Goal: Navigation & Orientation: Find specific page/section

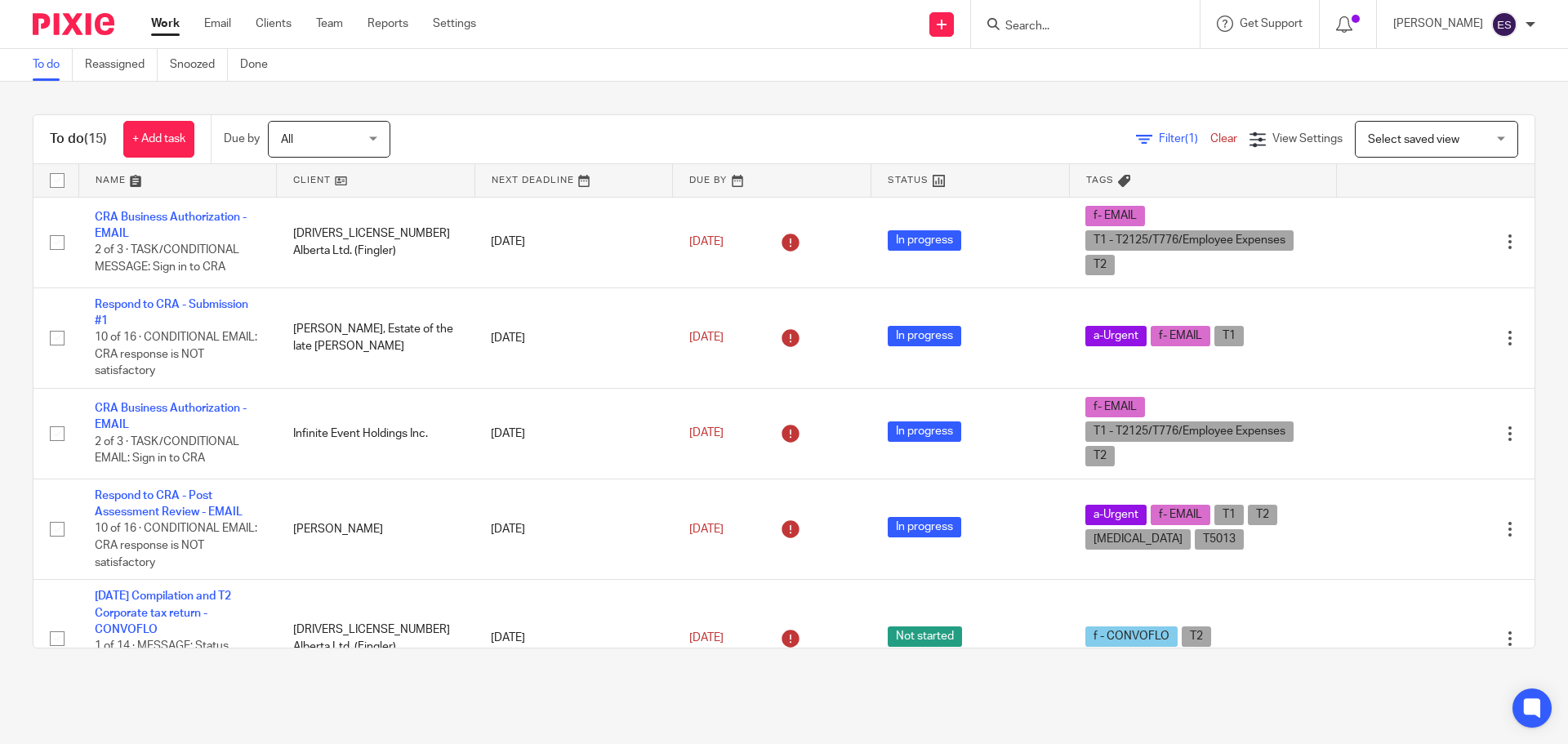
scroll to position [1088, 0]
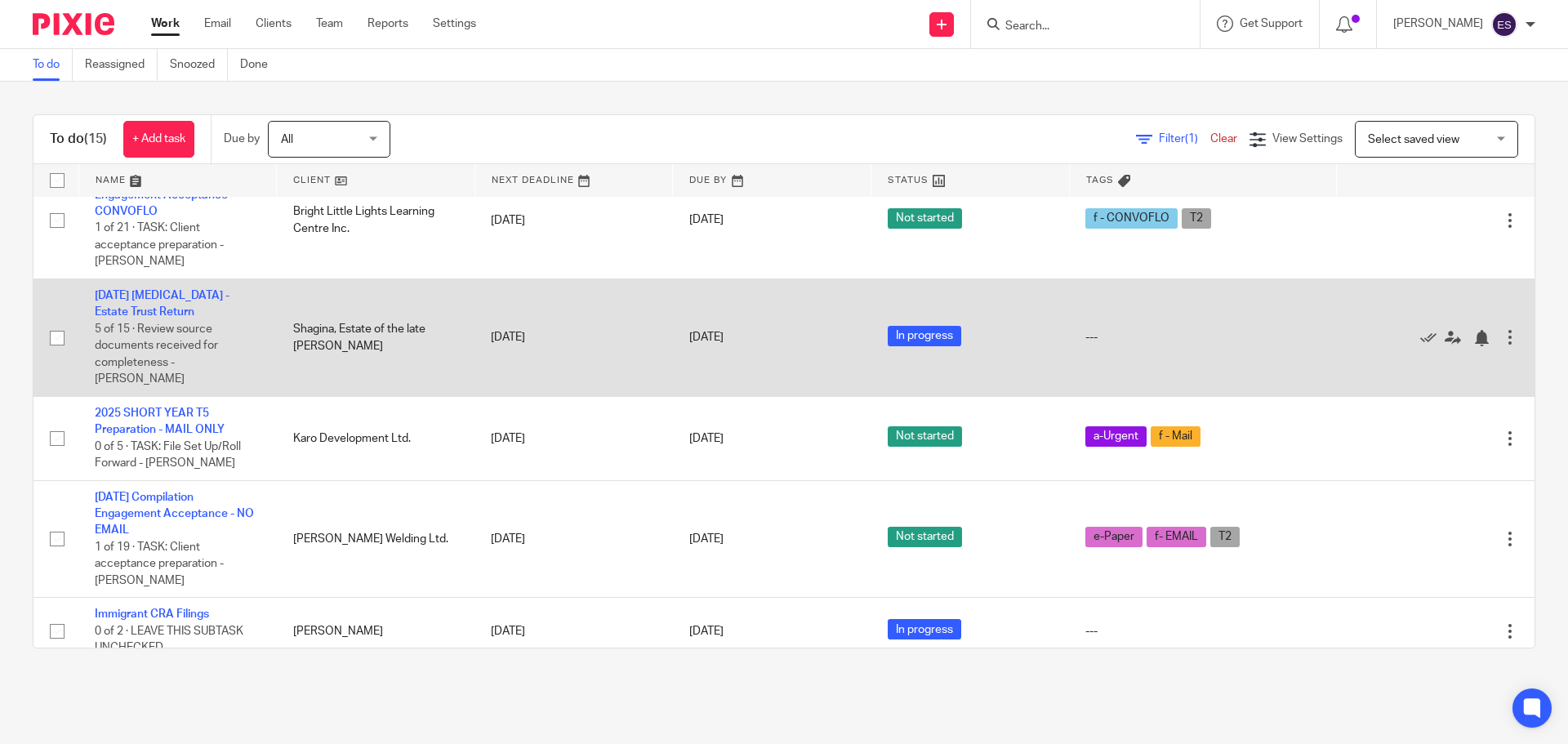
drag, startPoint x: 1089, startPoint y: 363, endPoint x: 1181, endPoint y: 363, distance: 92.0
click at [1140, 363] on td "---" at bounding box center [1201, 338] width 267 height 117
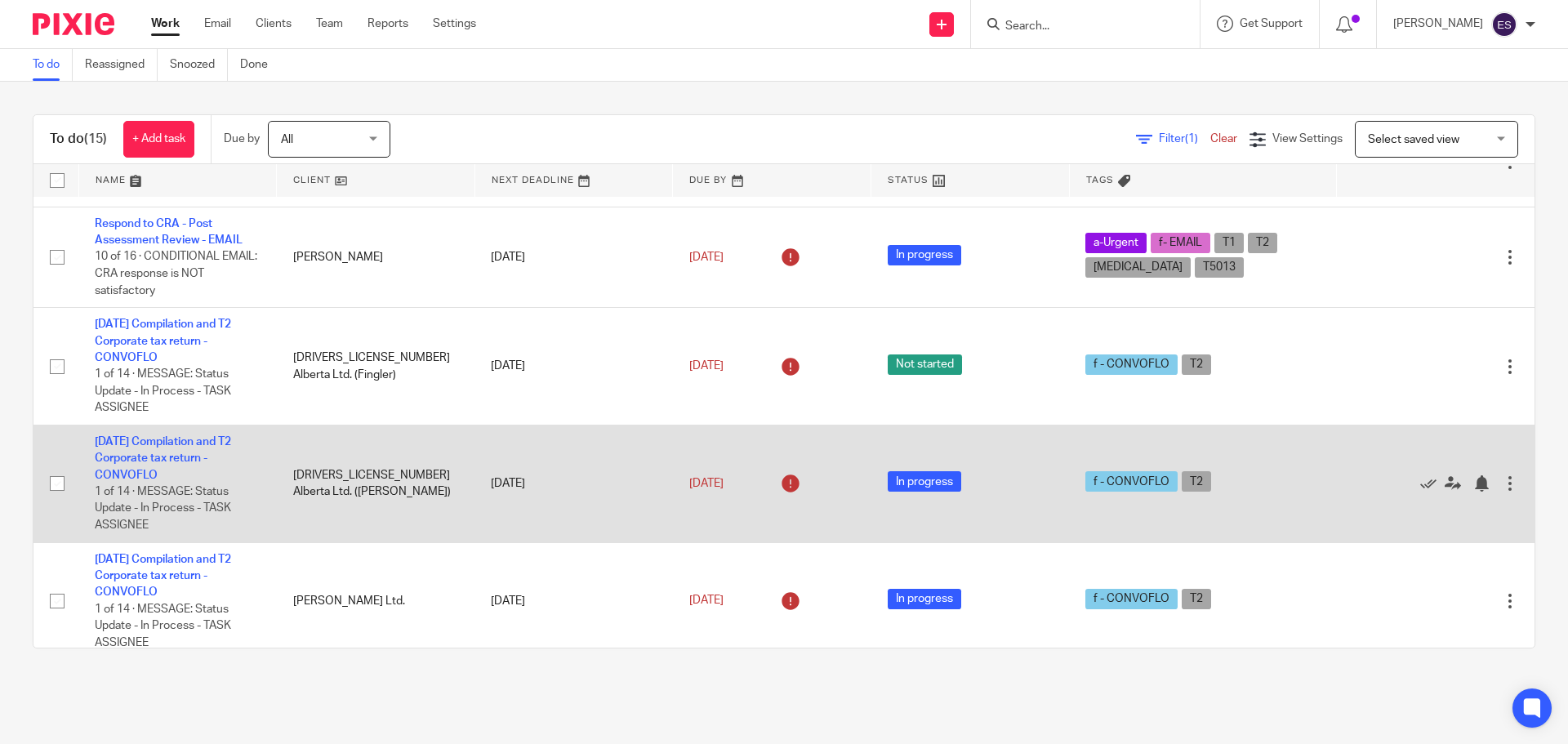
scroll to position [0, 0]
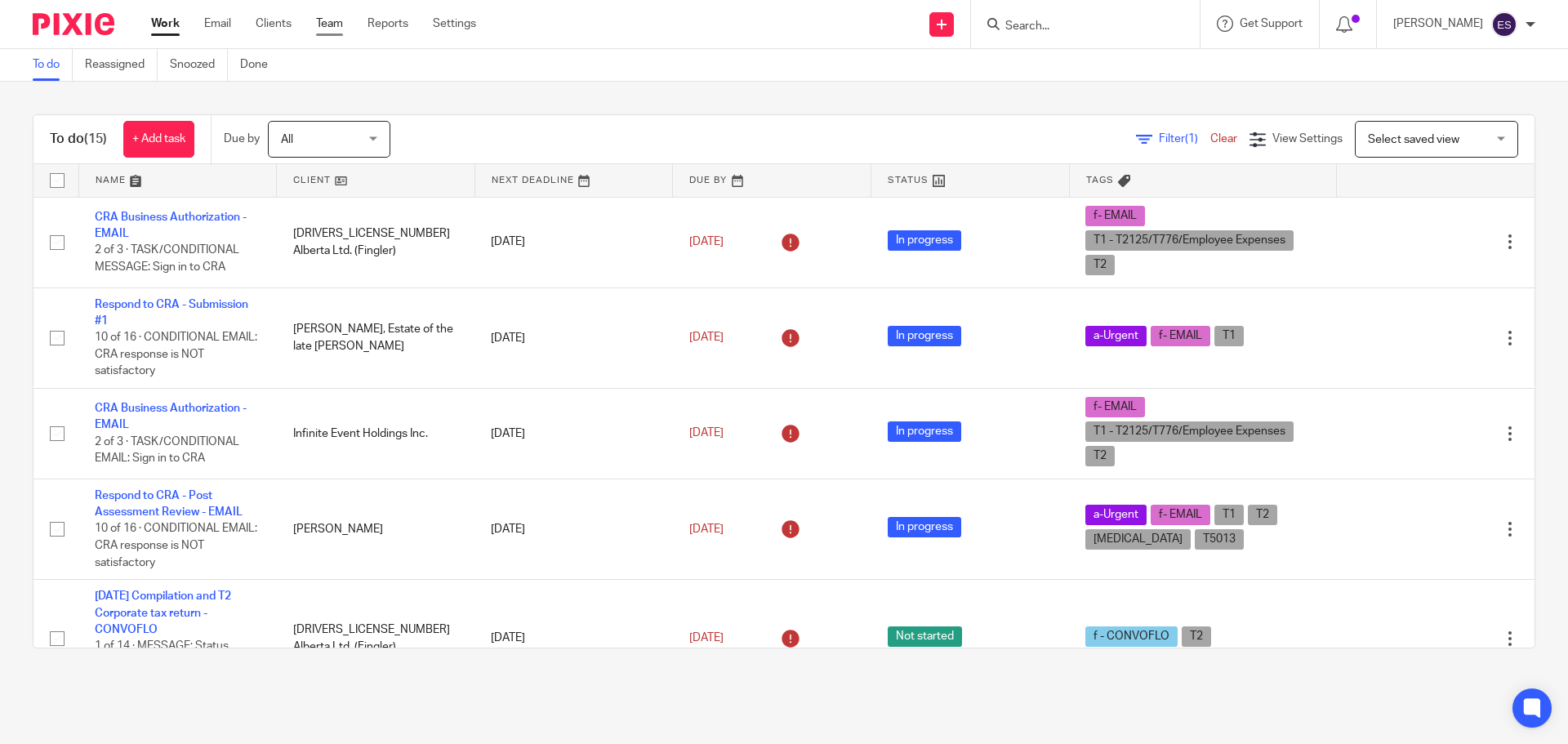
click at [320, 18] on link "Team" at bounding box center [330, 23] width 27 height 16
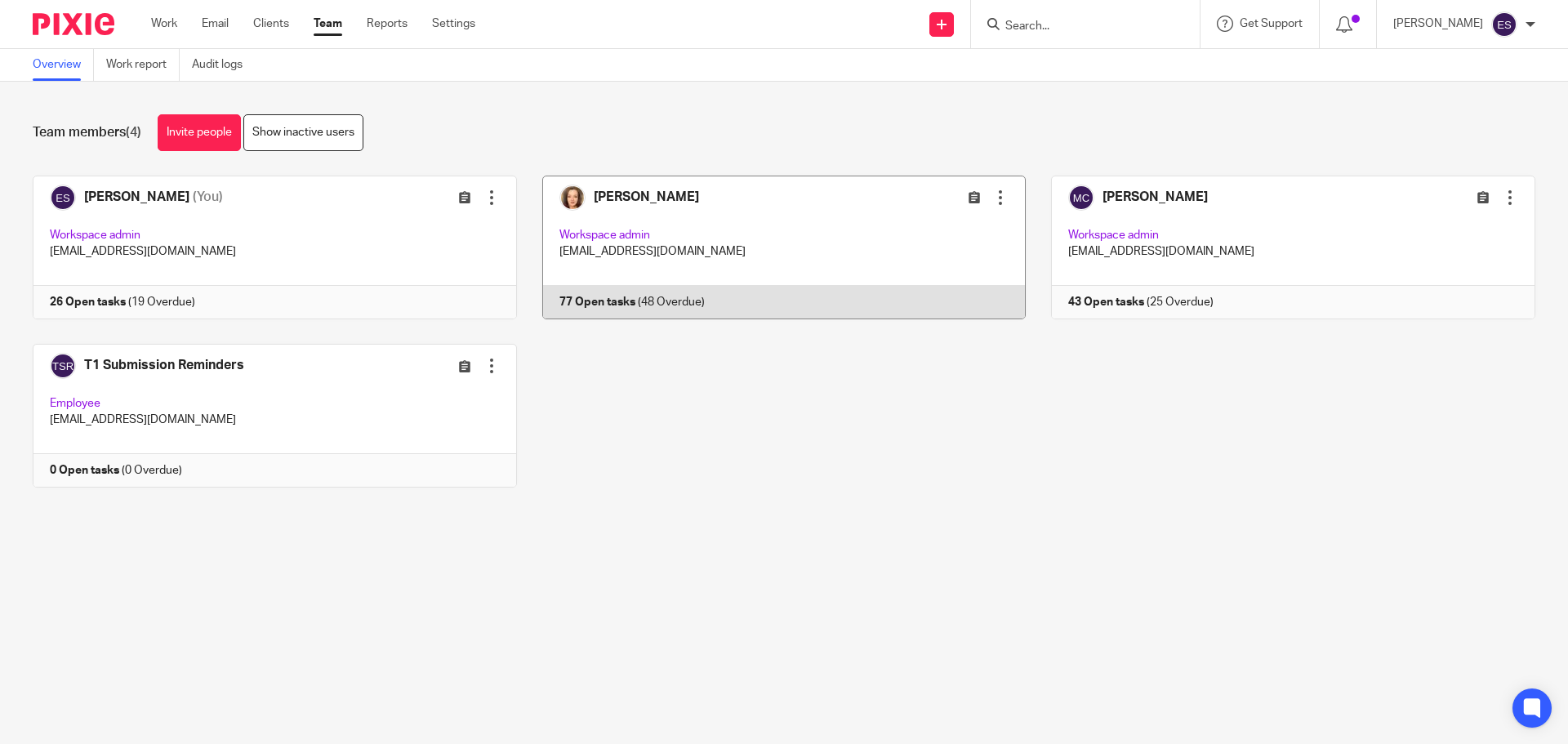
click at [635, 204] on link at bounding box center [771, 247] width 509 height 144
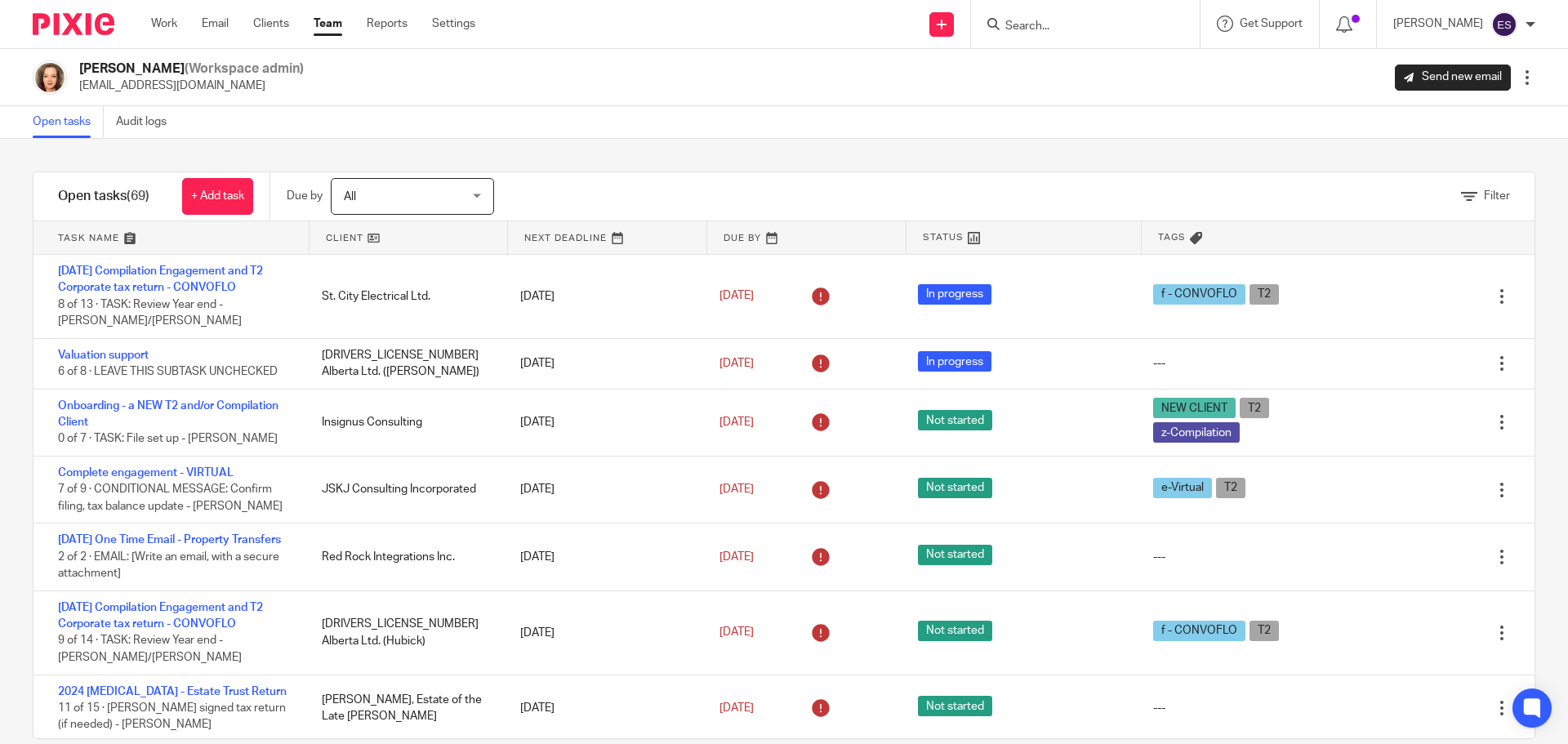
click at [333, 23] on link "Team" at bounding box center [327, 23] width 28 height 16
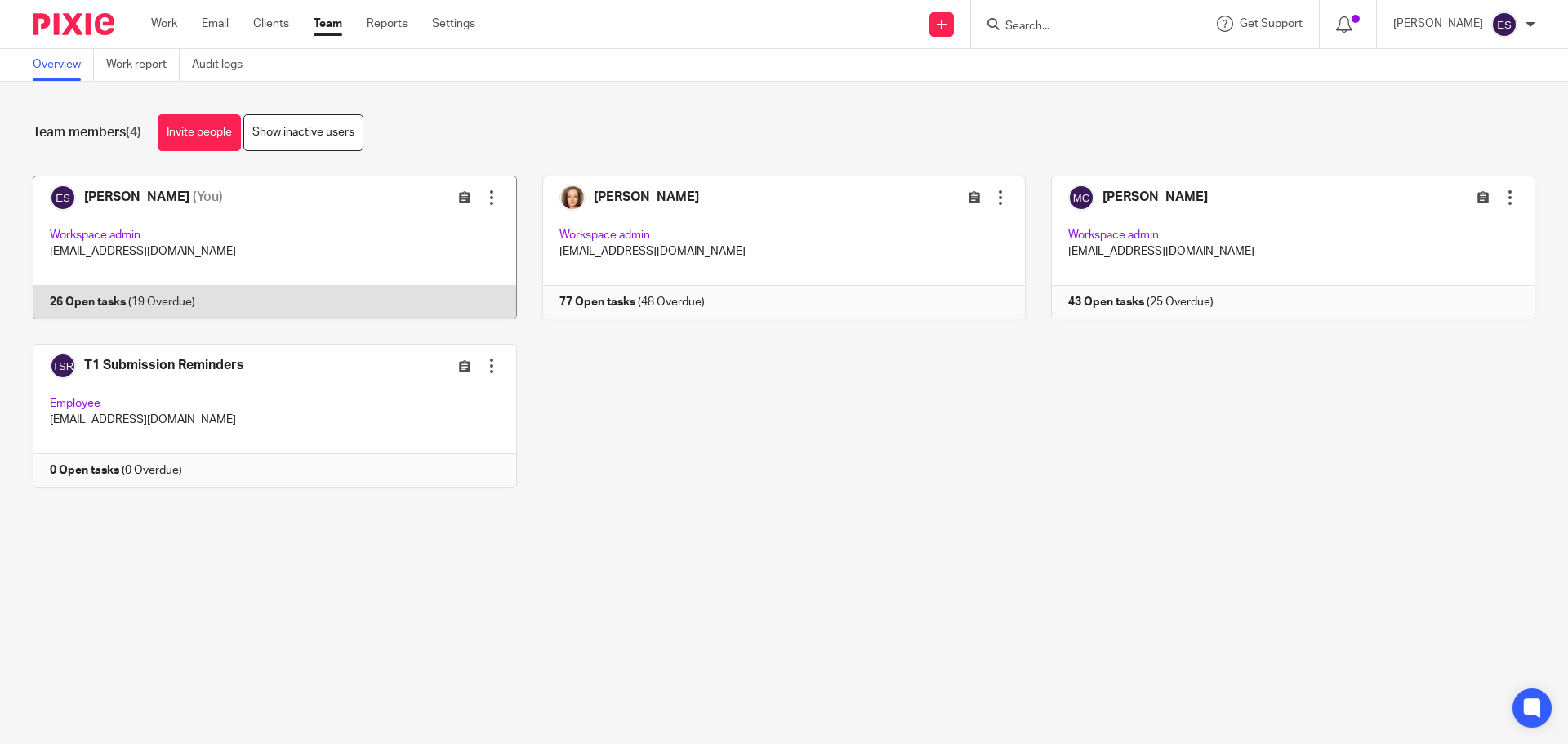
click at [99, 226] on link at bounding box center [262, 247] width 509 height 144
